Goal: Task Accomplishment & Management: Complete application form

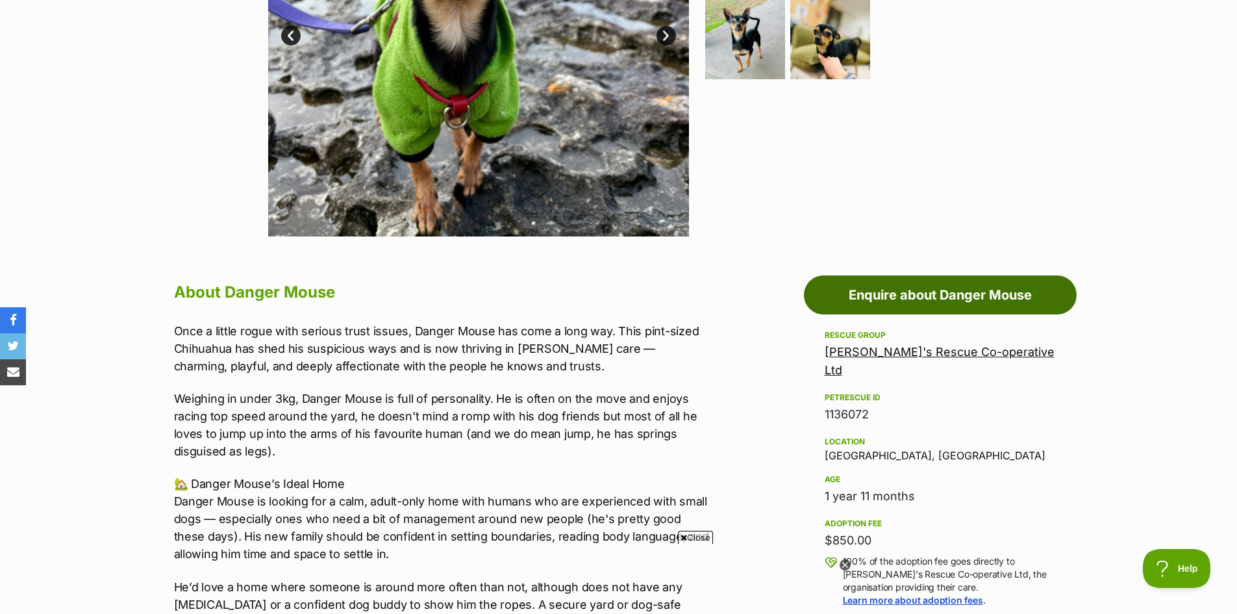
click at [945, 291] on link "Enquire about Danger Mouse" at bounding box center [940, 294] width 273 height 39
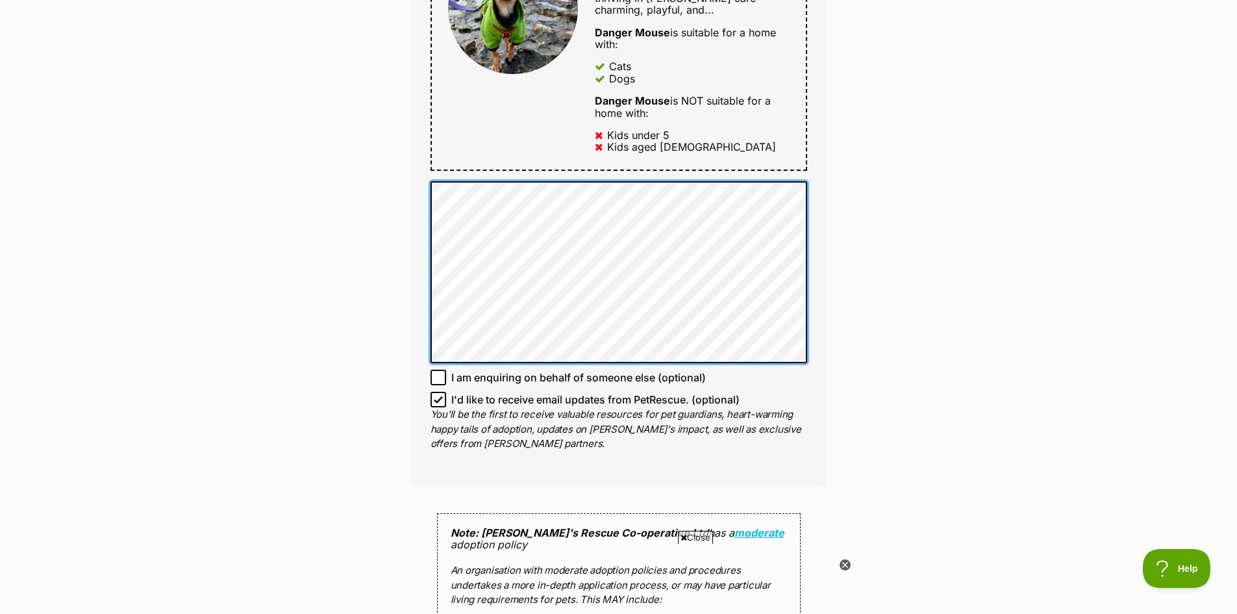
click at [407, 256] on div "Enquire about Danger Mouse Want to increase your chances of a successful enquir…" at bounding box center [619, 214] width 455 height 1751
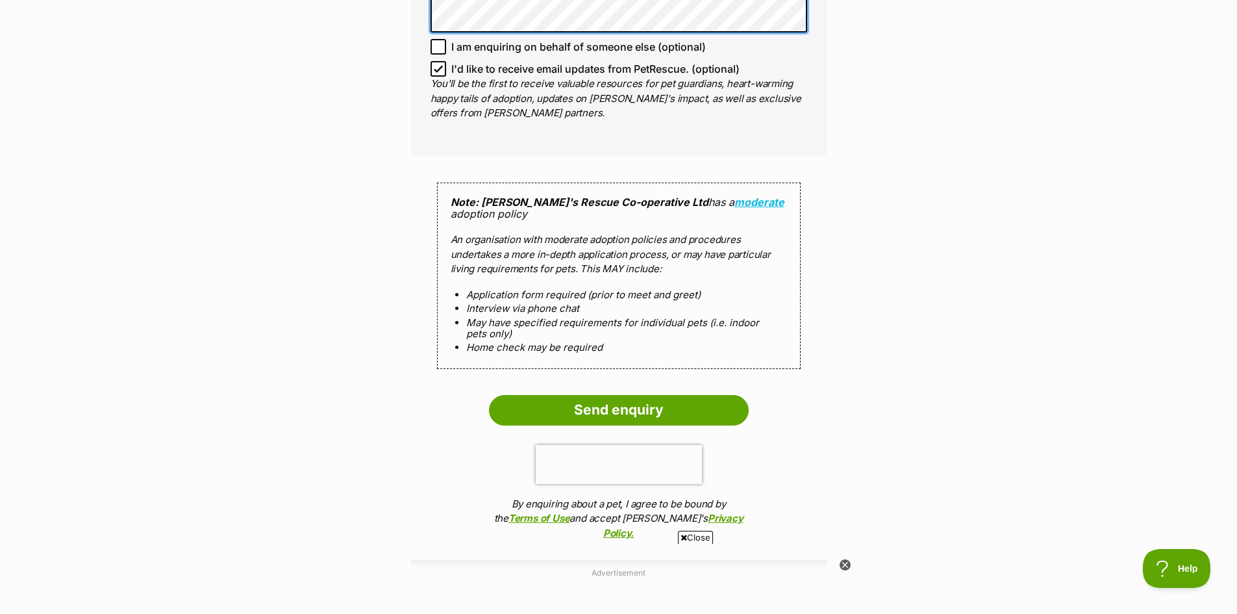
scroll to position [1169, 0]
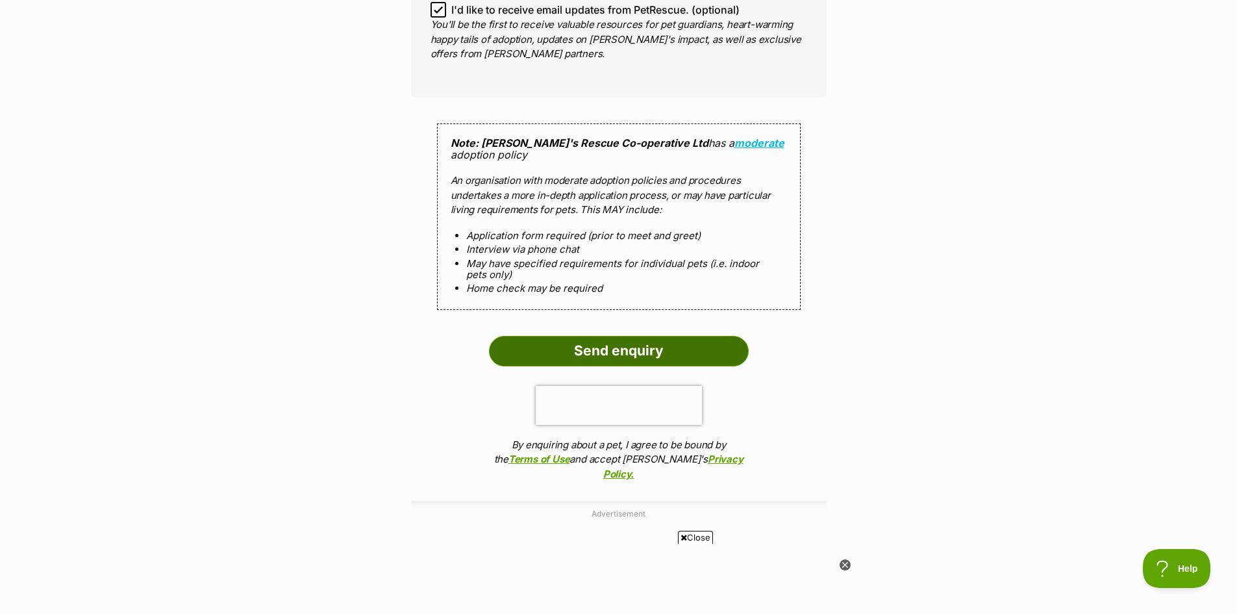
click at [636, 345] on input "Send enquiry" at bounding box center [619, 351] width 260 height 30
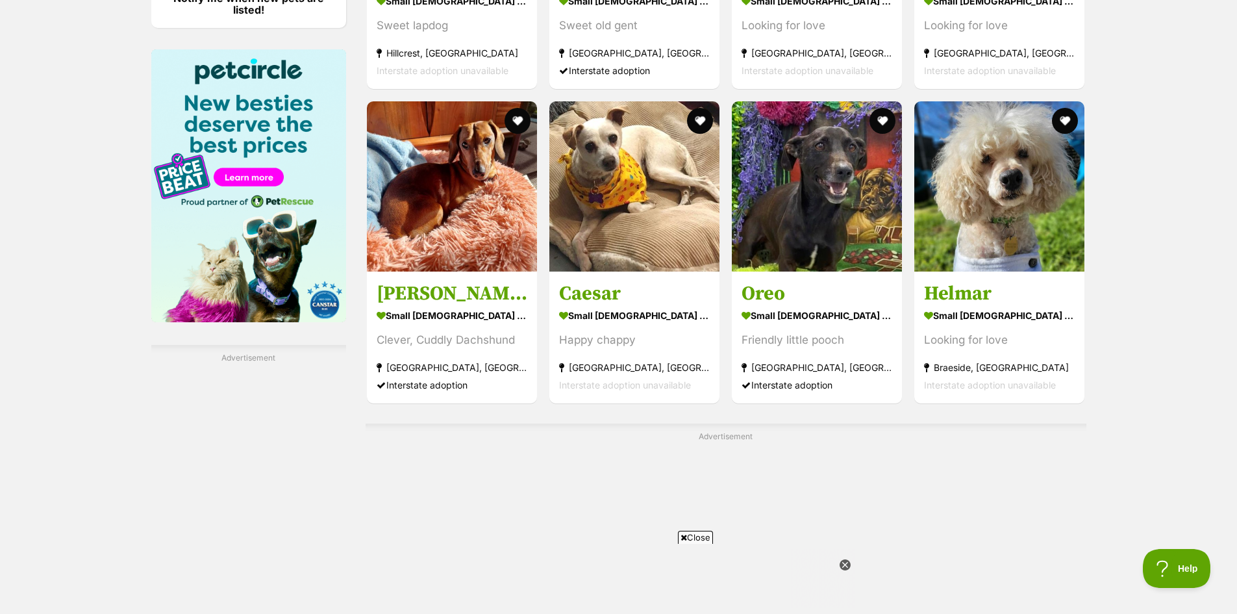
scroll to position [1948, 0]
